Goal: Find specific page/section: Find specific page/section

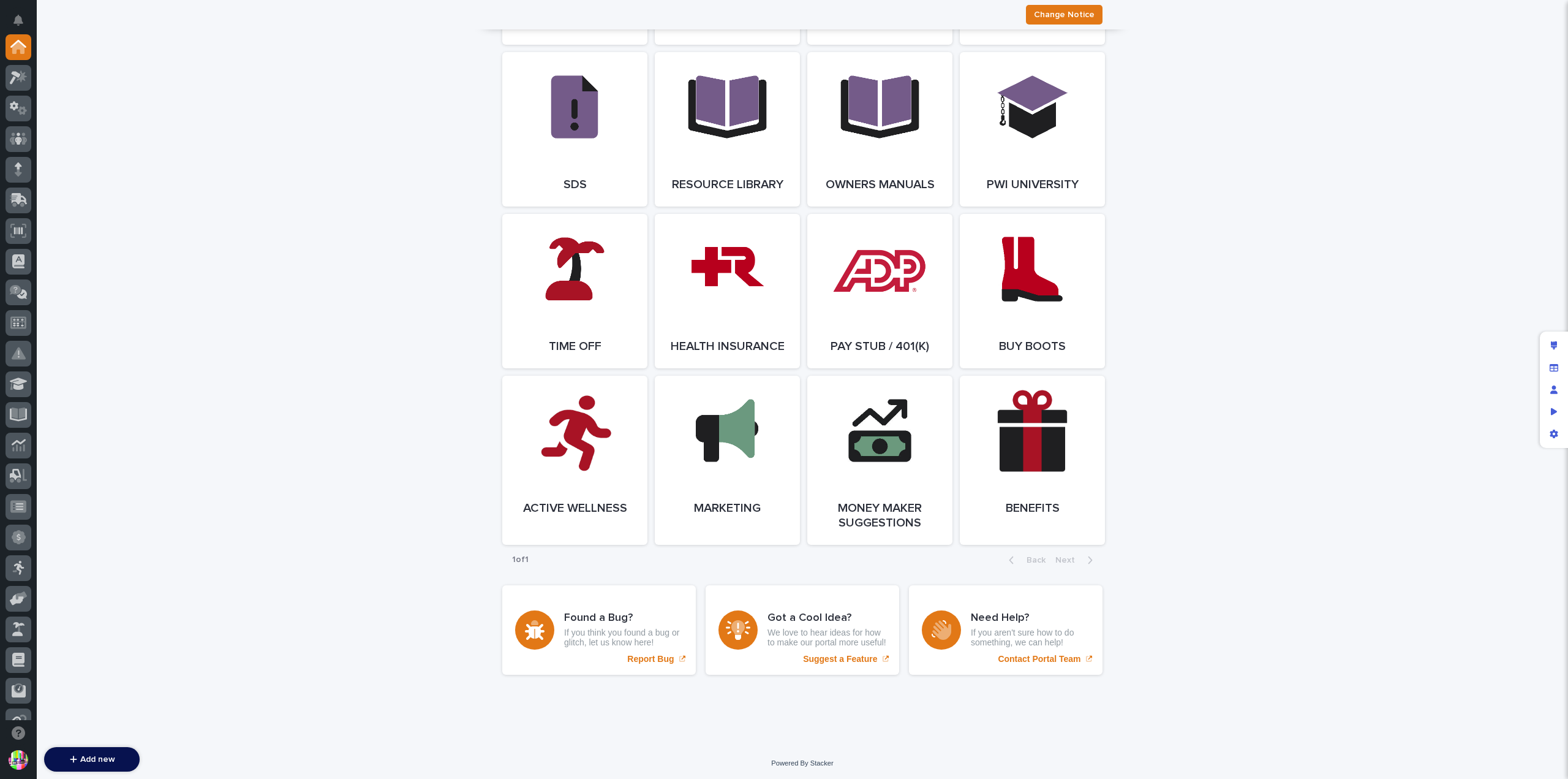
scroll to position [2052, 0]
click at [1020, 445] on link "Open Link" at bounding box center [1033, 458] width 146 height 169
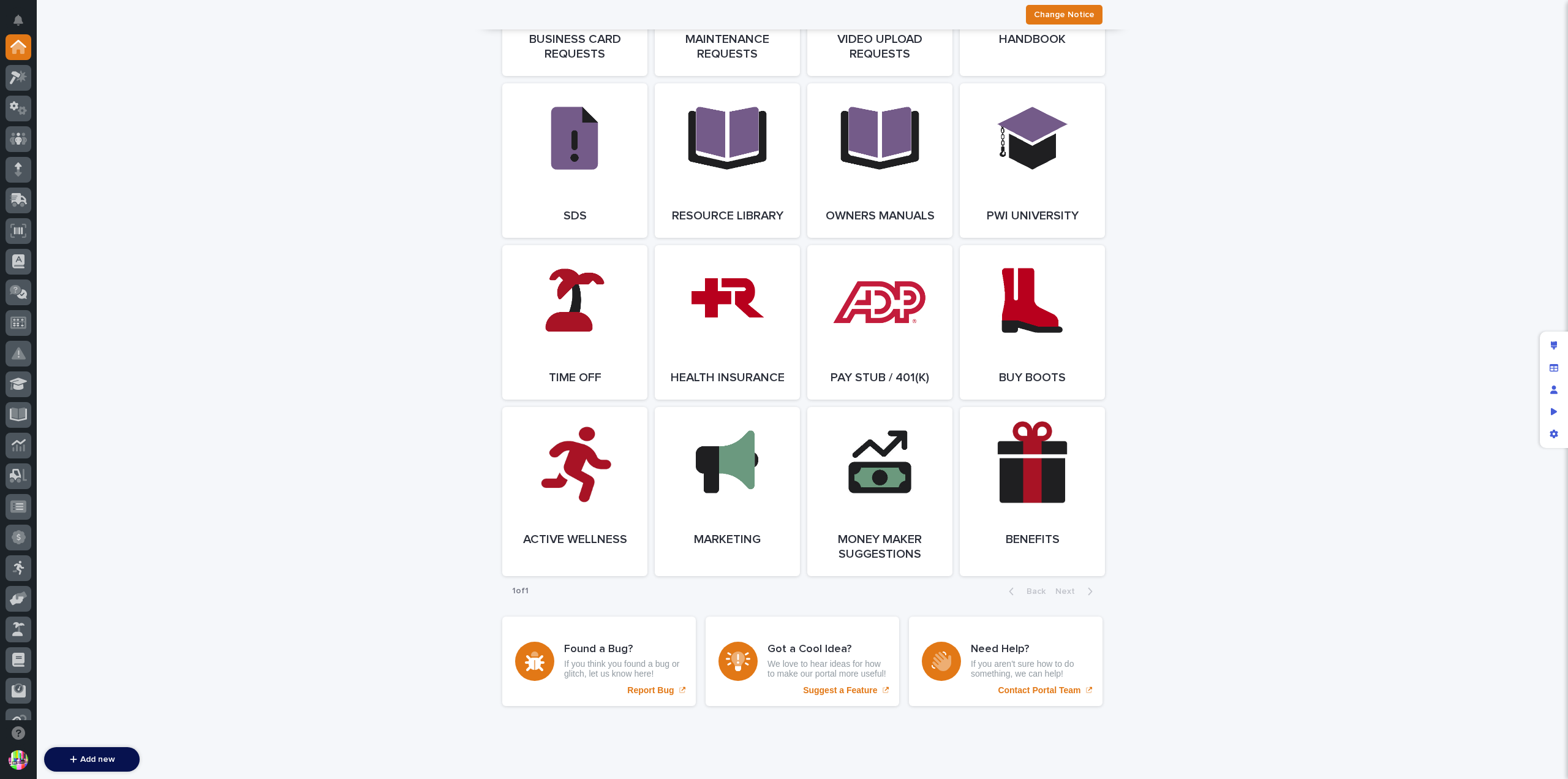
scroll to position [1746, 0]
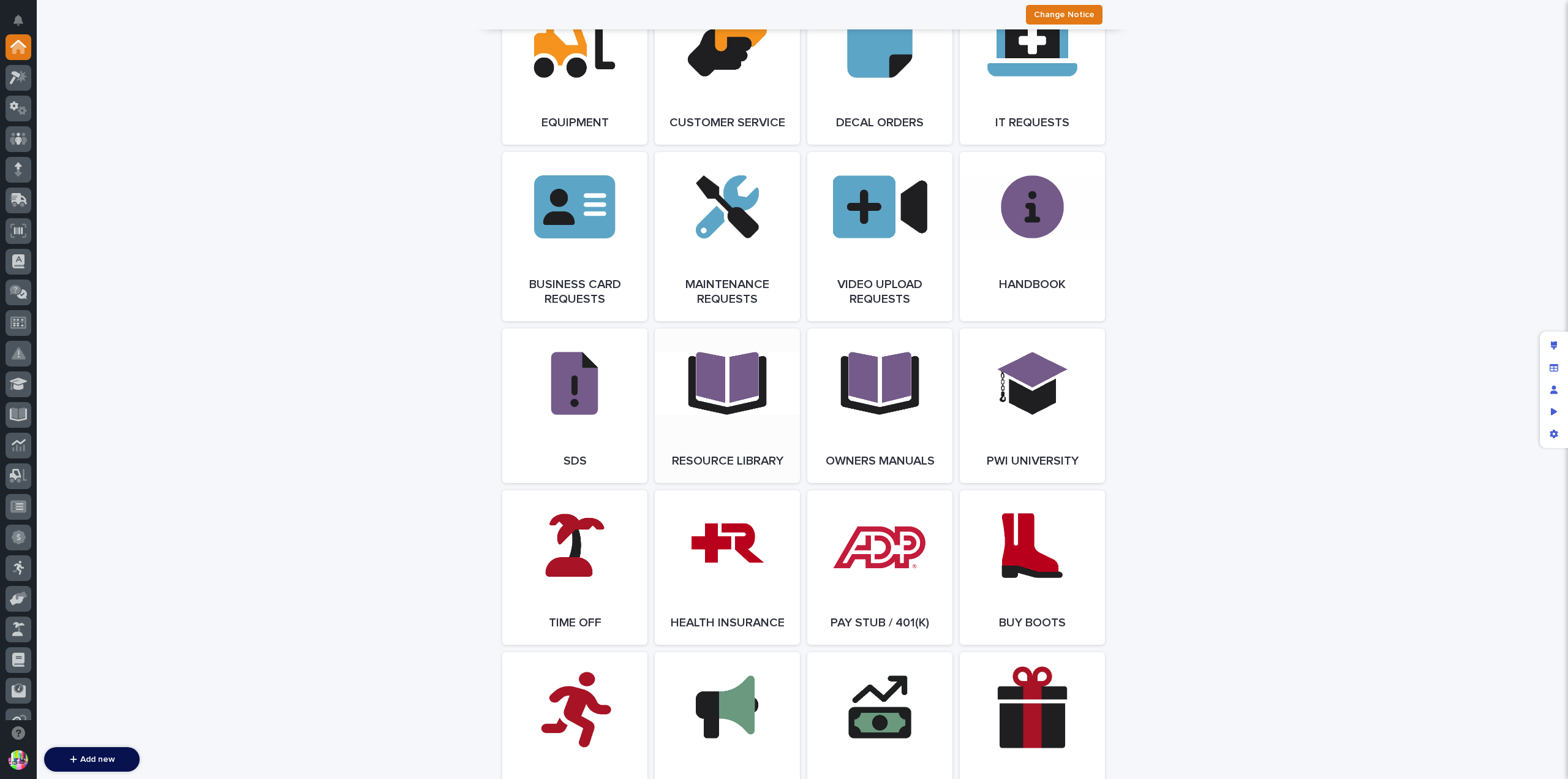
click at [726, 400] on link "Open Link" at bounding box center [728, 405] width 146 height 154
click at [1035, 255] on link "Open Link" at bounding box center [1033, 236] width 146 height 169
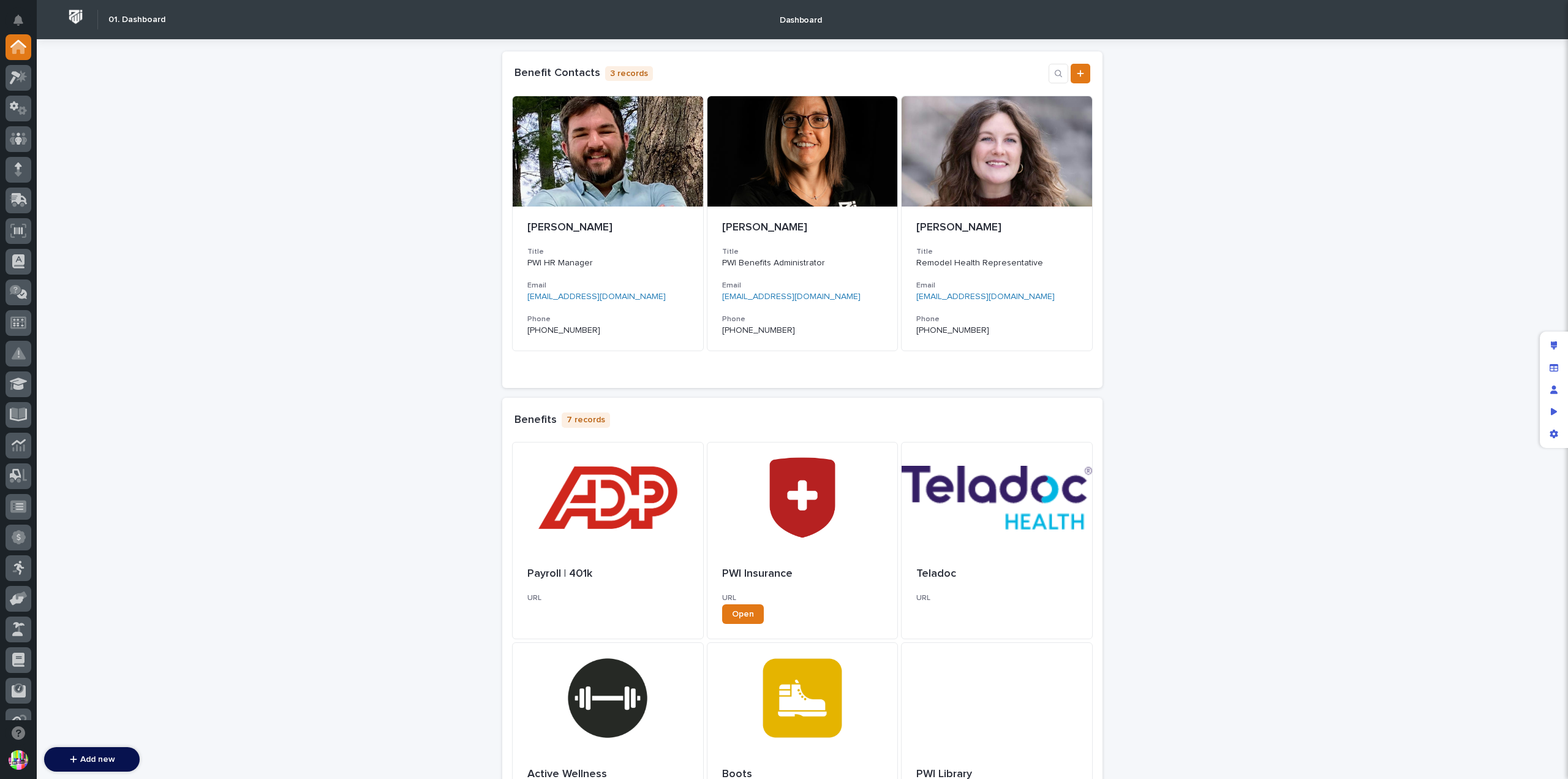
drag, startPoint x: 318, startPoint y: 289, endPoint x: 107, endPoint y: 96, distance: 286.0
click at [106, 96] on div "Loading... Saving… Loading... Saving… Loading... Saving… Loading... Saving… Loa…" at bounding box center [802, 584] width 1531 height 1090
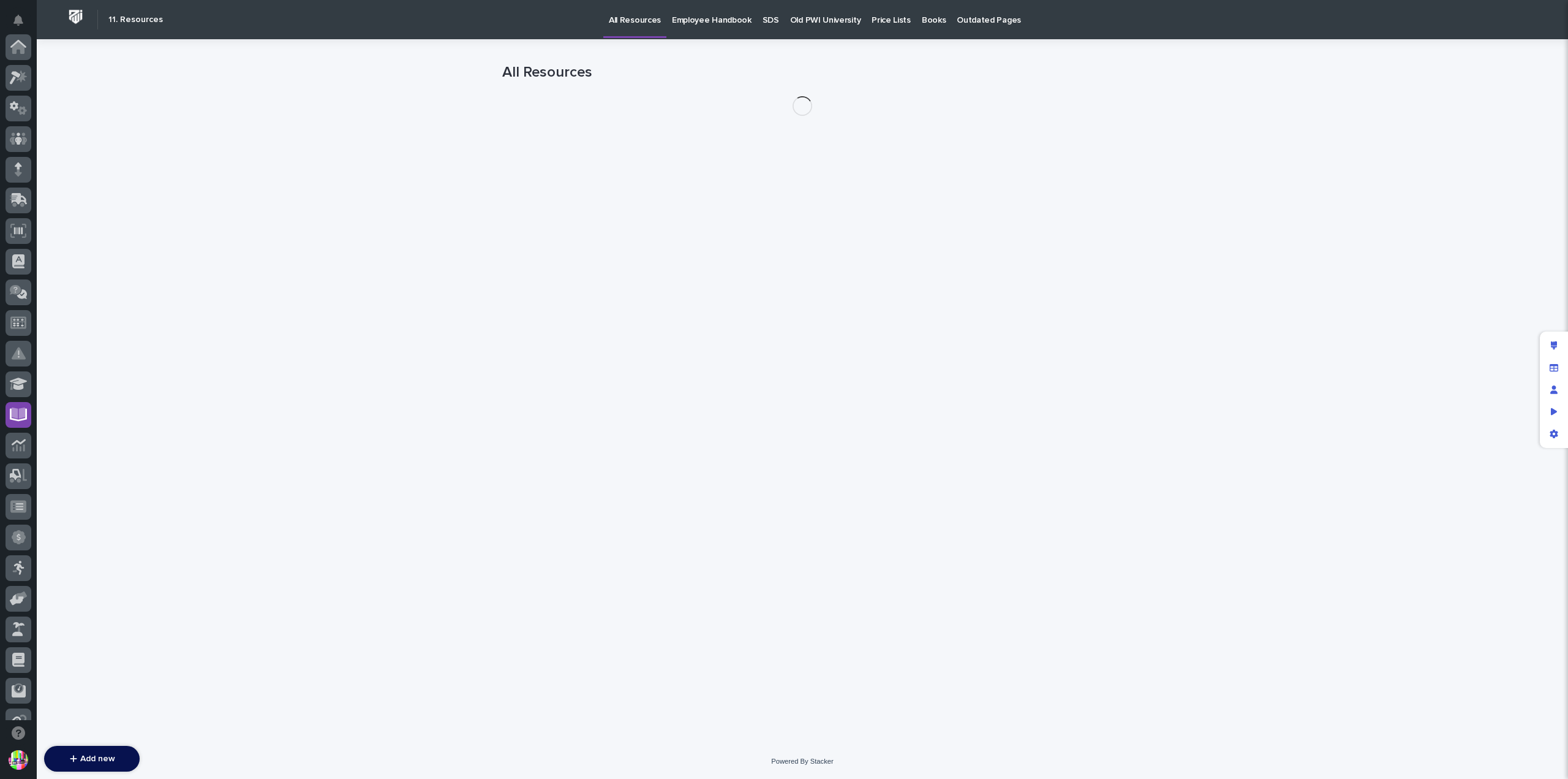
scroll to position [264, 0]
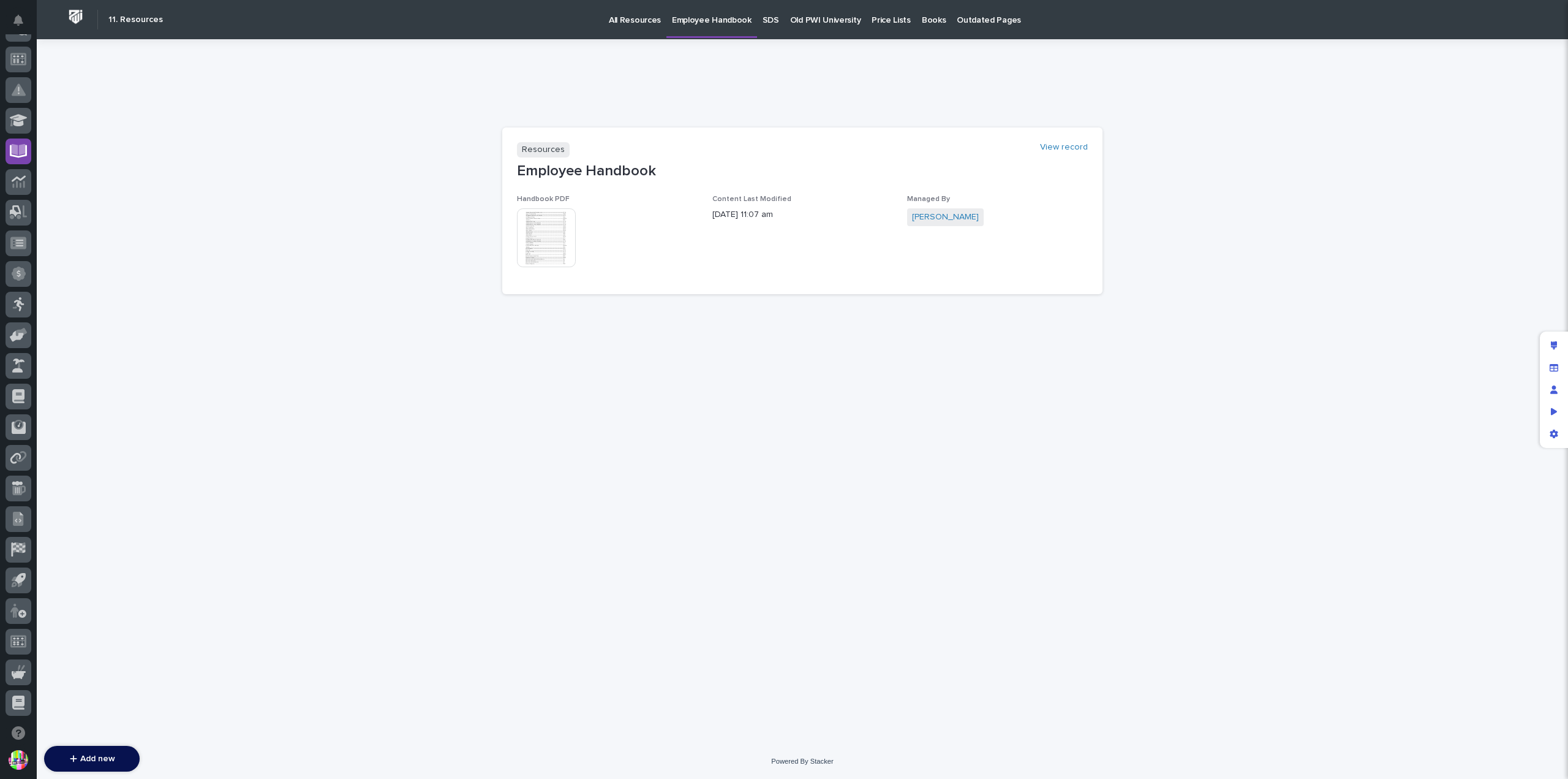
click at [549, 231] on img at bounding box center [546, 238] width 59 height 59
